Goal: Browse casually

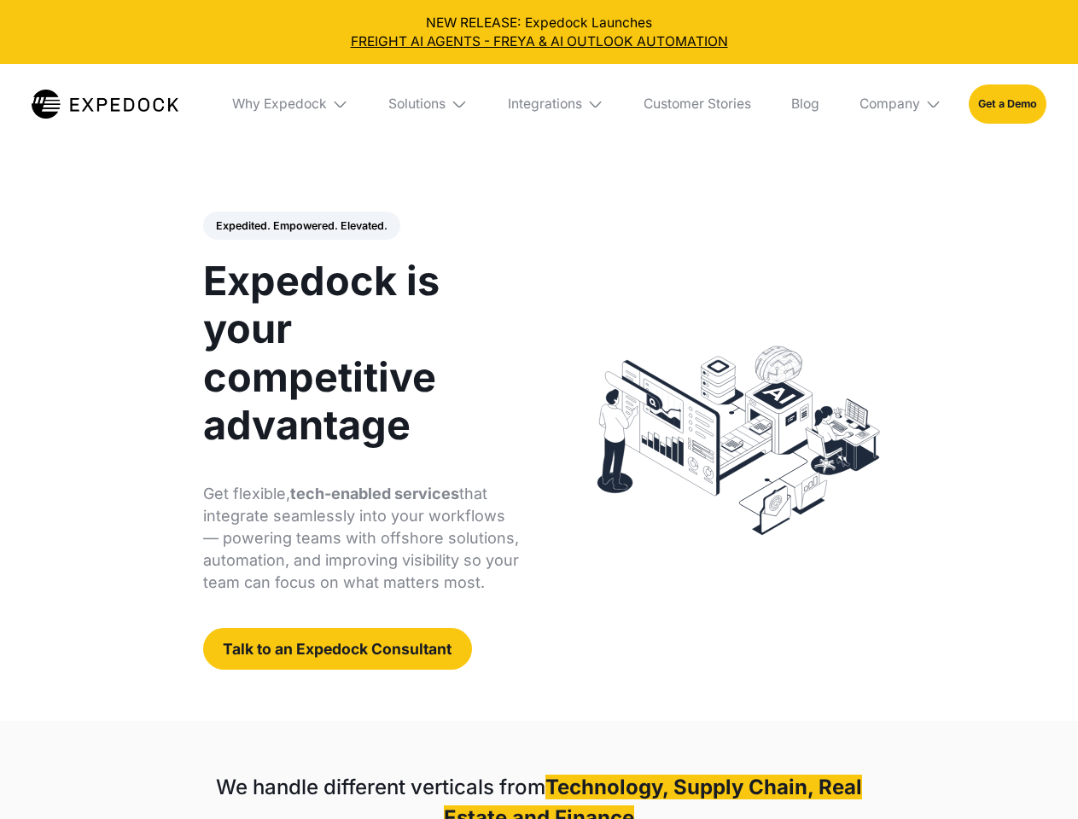
select select
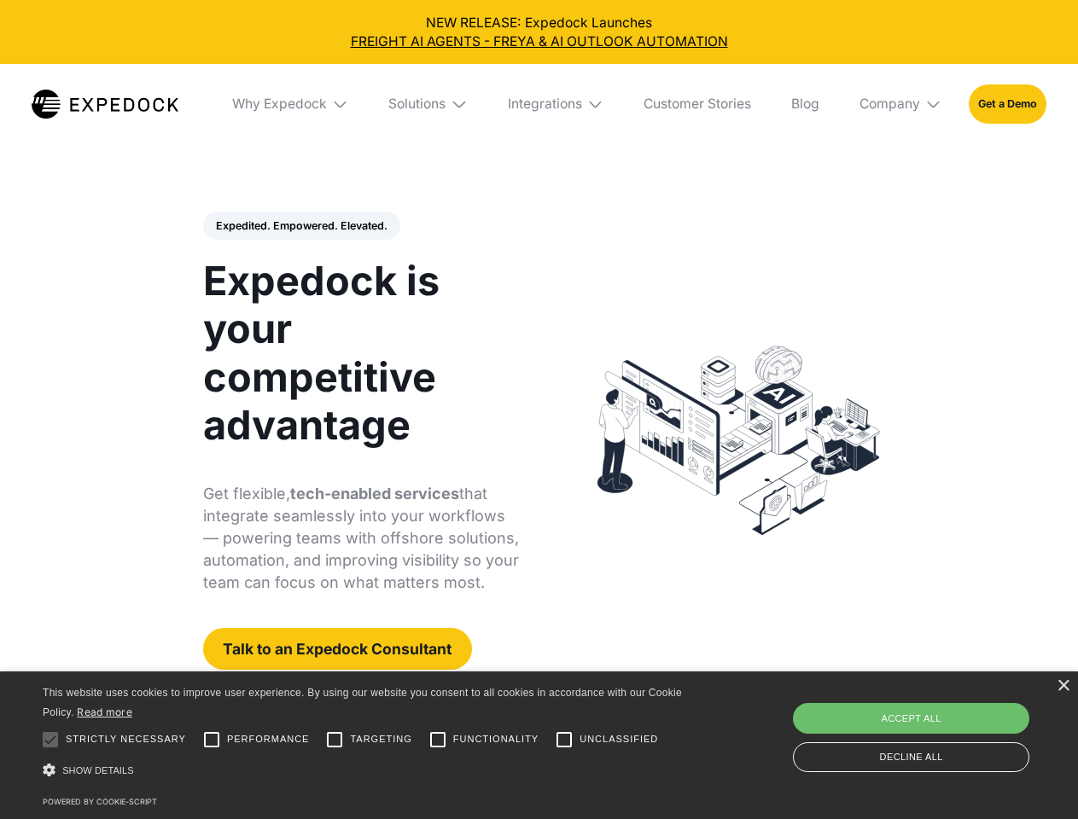
click at [538, 104] on div "Integrations" at bounding box center [545, 104] width 74 height 17
click at [291, 104] on div "Why Expedock" at bounding box center [265, 104] width 95 height 17
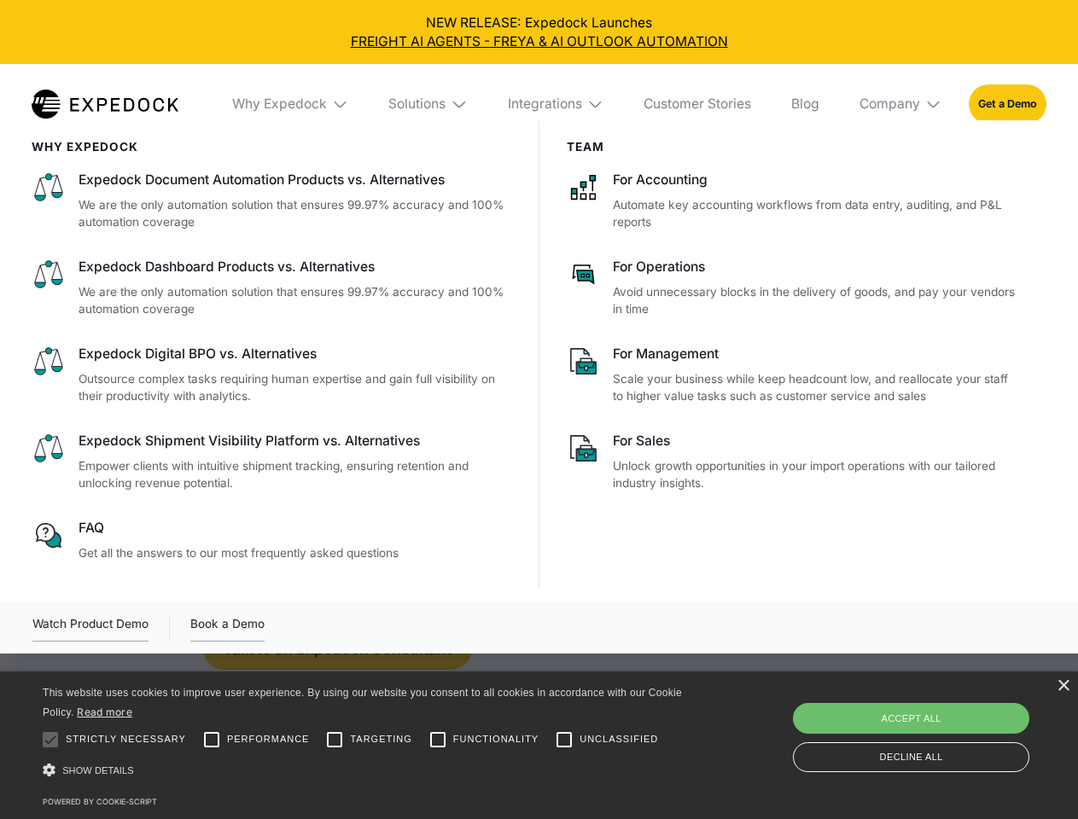
click at [429, 104] on div "Solutions" at bounding box center [416, 104] width 57 height 17
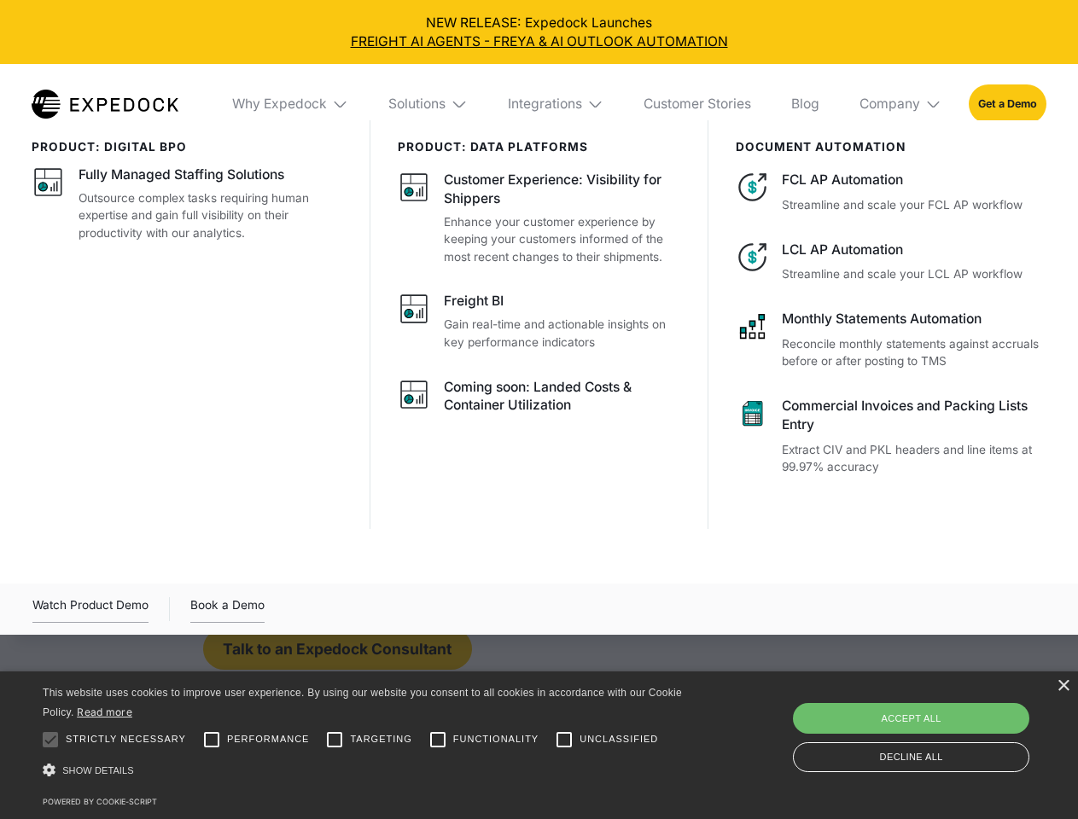
click at [556, 104] on div "Integrations" at bounding box center [545, 104] width 74 height 17
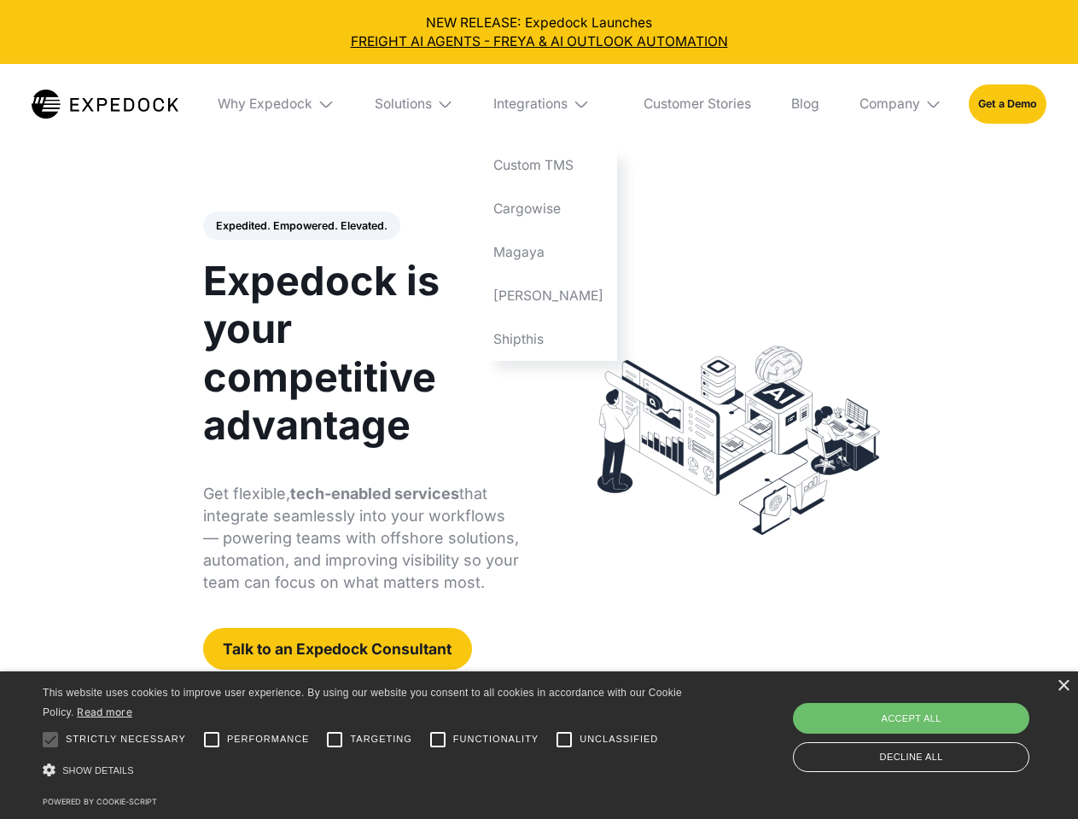
click at [901, 104] on div "Company" at bounding box center [889, 104] width 61 height 17
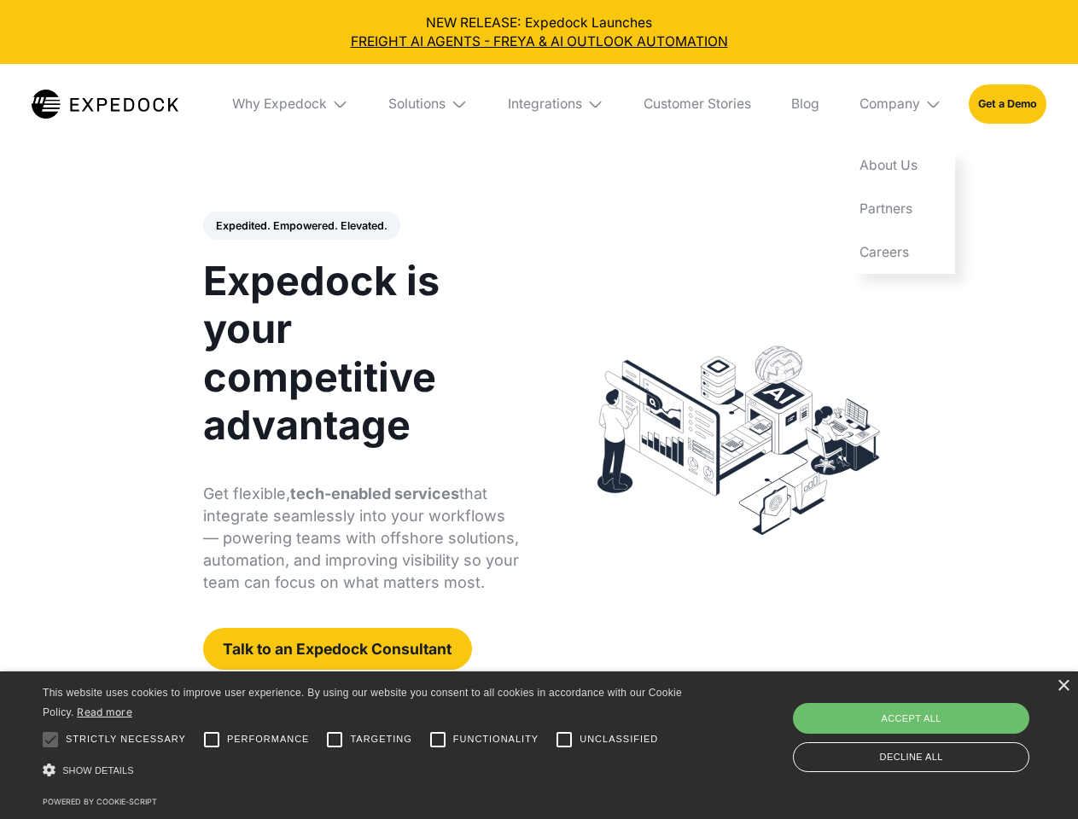
click at [300, 226] on div "Expedited. Empowered. Elevated. Automate Freight Document Extraction at 99.97% …" at bounding box center [361, 441] width 317 height 459
click at [50, 740] on div at bounding box center [50, 740] width 34 height 34
click at [212, 740] on input "Performance" at bounding box center [212, 740] width 34 height 34
checkbox input "true"
click at [334, 740] on input "Targeting" at bounding box center [334, 740] width 34 height 34
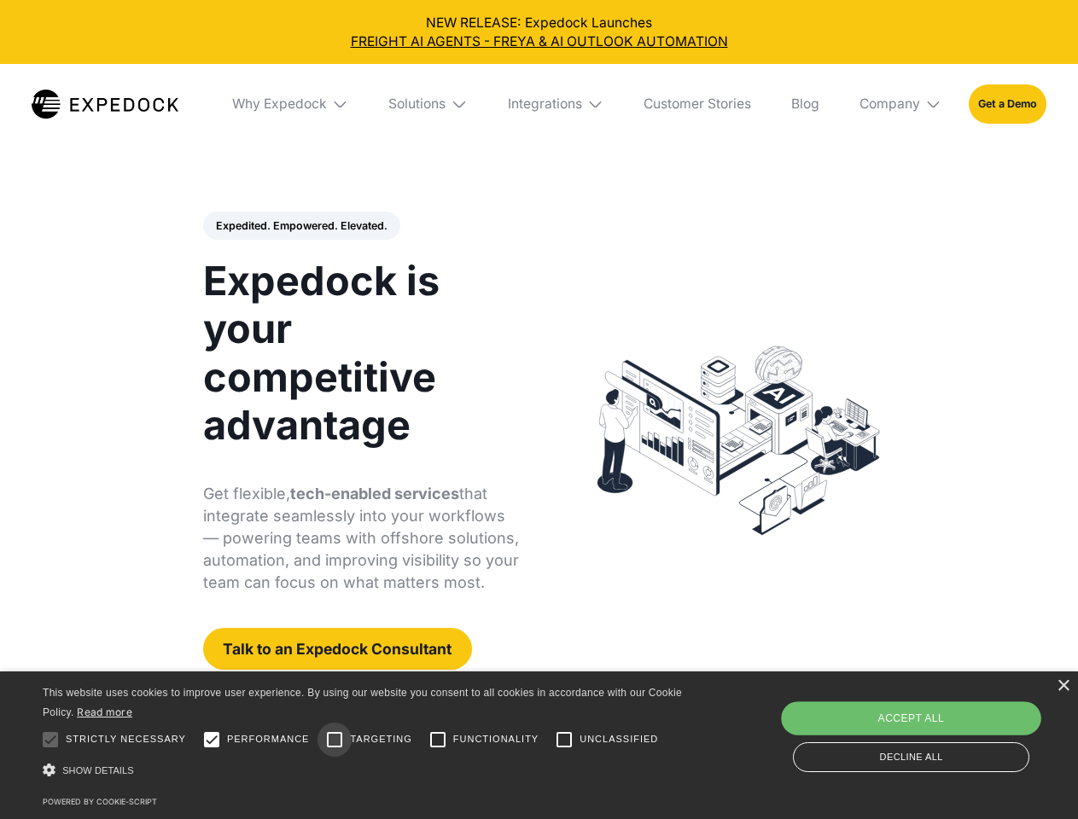
checkbox input "true"
click at [438, 740] on input "Functionality" at bounding box center [438, 740] width 34 height 34
checkbox input "true"
